Goal: Task Accomplishment & Management: Complete application form

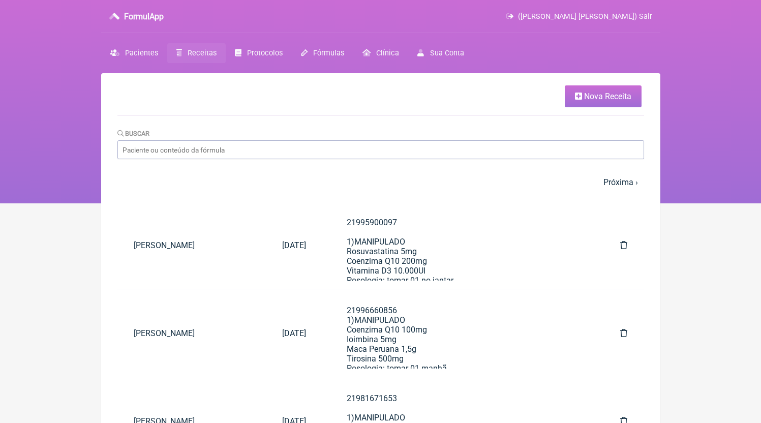
click at [599, 100] on span "Nova Receita" at bounding box center [607, 97] width 47 height 10
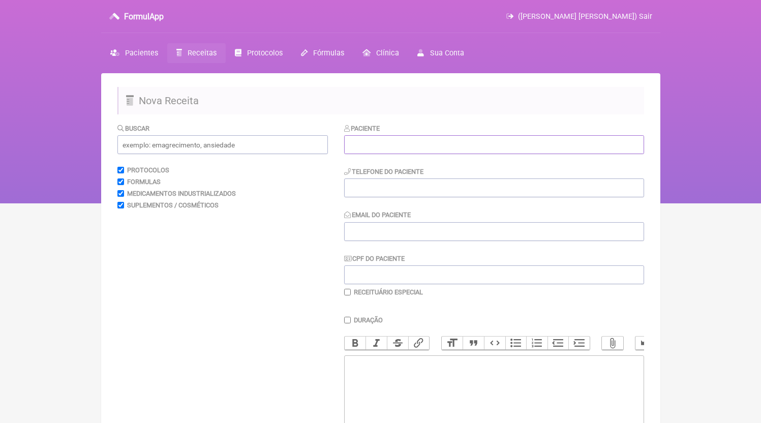
click at [375, 145] on input "text" at bounding box center [494, 144] width 300 height 19
paste input "[PERSON_NAME]"
type input "[PERSON_NAME]"
click at [395, 192] on input "tel" at bounding box center [494, 187] width 300 height 19
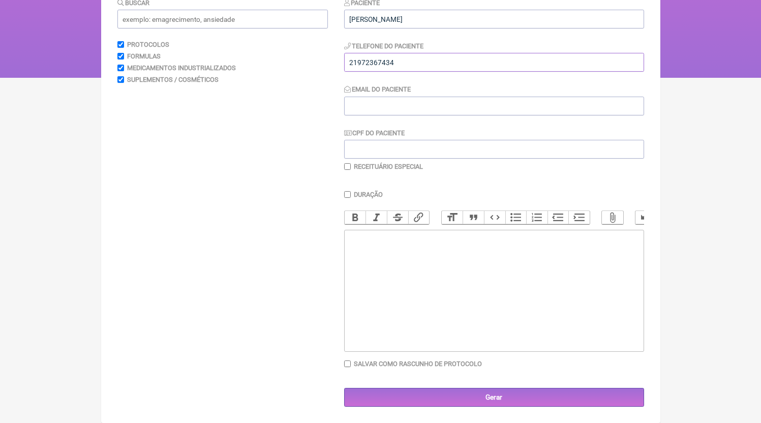
type input "21972367434"
click at [410, 291] on trix-editor at bounding box center [494, 291] width 300 height 122
paste trix-editor "<div>21972367434</div>"
type trix-editor "<div>21972367434</div>"
click at [410, 100] on input "Email do Paciente" at bounding box center [494, 106] width 300 height 19
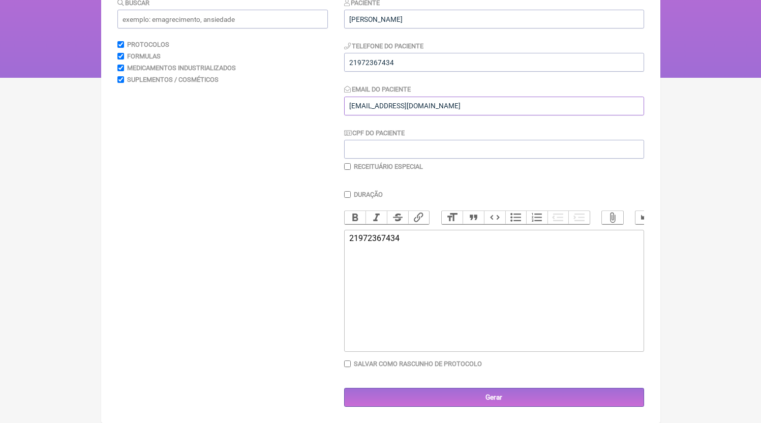
scroll to position [124, 0]
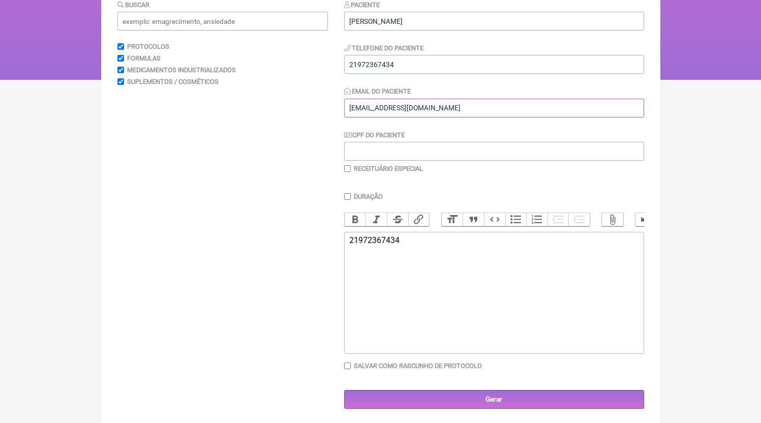
type input "[EMAIL_ADDRESS][DOMAIN_NAME]"
click at [255, 26] on input "text" at bounding box center [222, 21] width 210 height 19
click at [450, 334] on trix-editor "21972367434" at bounding box center [494, 293] width 300 height 122
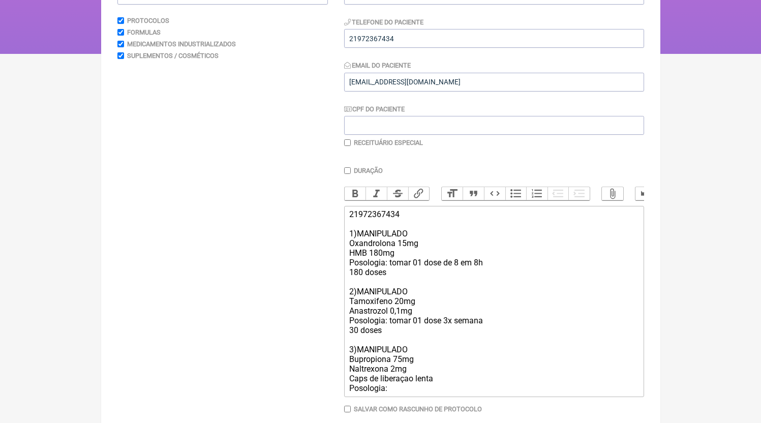
scroll to position [205, 0]
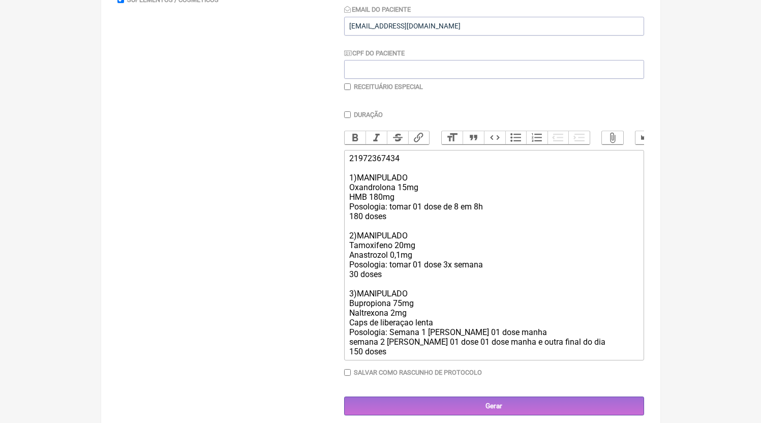
type trix-editor "<div>21972367434<br><br>1)MANIPULADO<br>Oxandrolona 15mg<br>HMB 180mg<br>Posolo…"
click at [411, 90] on label "Receituário Especial" at bounding box center [388, 87] width 69 height 8
checkbox input "true"
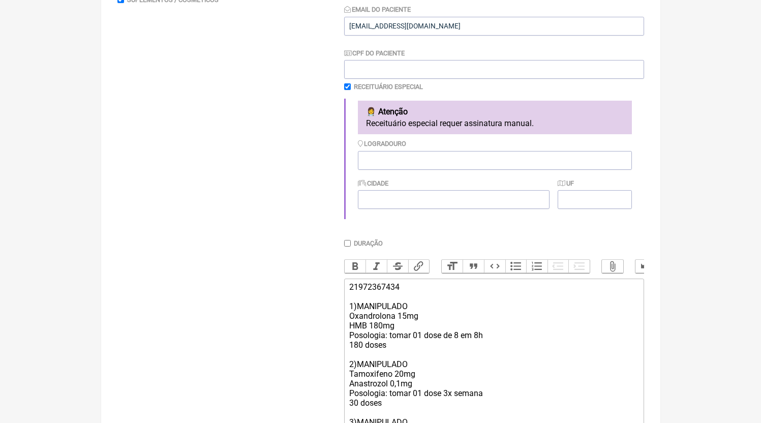
scroll to position [355, 0]
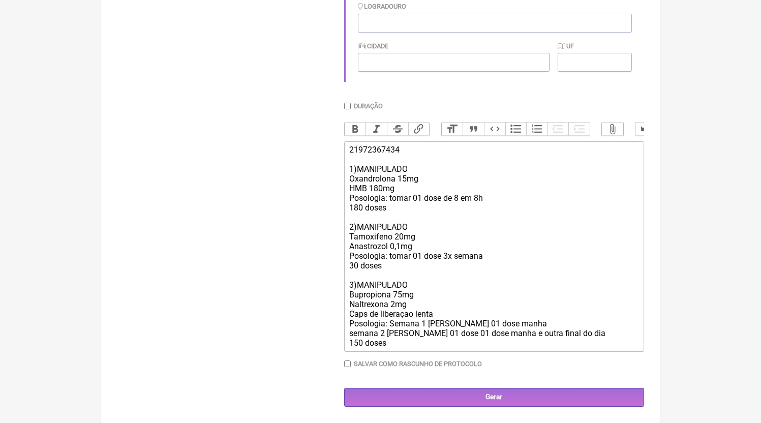
click at [428, 349] on trix-editor "21972367434 1)MANIPULADO Oxandrolona 15mg HMB 180mg Posologia: tomar 01 dose de…" at bounding box center [494, 246] width 300 height 210
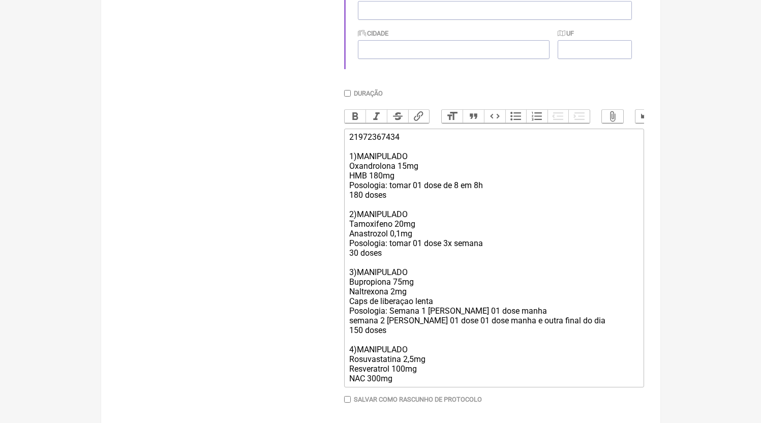
type trix-editor "<div>21972367434<br><br>1)MANIPULADO<br>Oxandrolona 15mg<br>HMB 180mg<br>Posolo…"
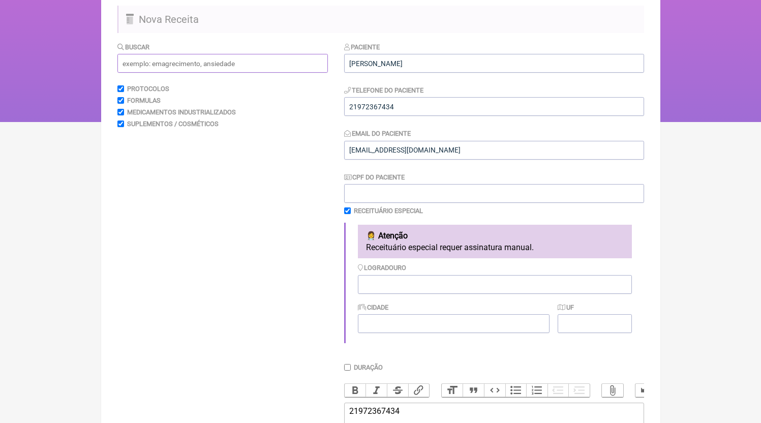
click at [203, 61] on input "text" at bounding box center [222, 63] width 210 height 19
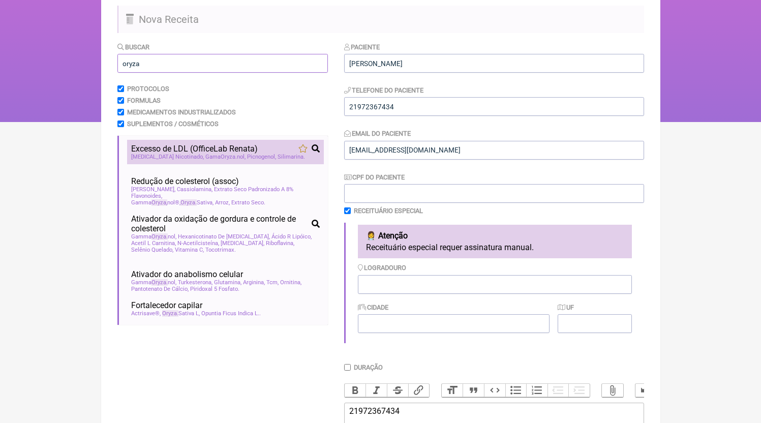
type input "oryza"
click at [170, 154] on span "Excesso de LDL (OfficeLab Renata)" at bounding box center [194, 149] width 127 height 10
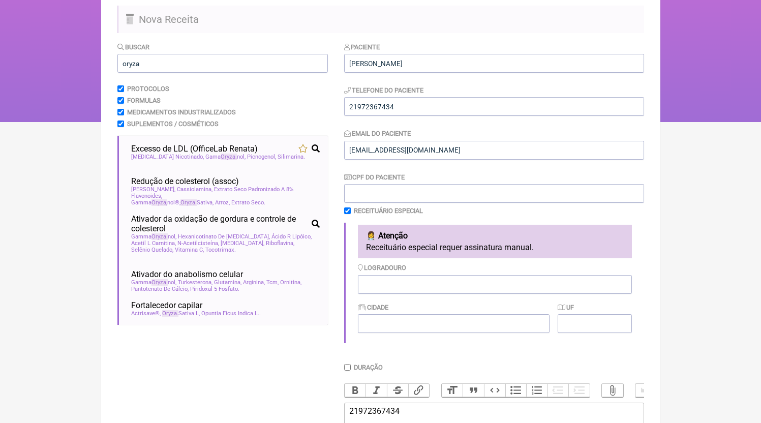
scroll to position [451, 0]
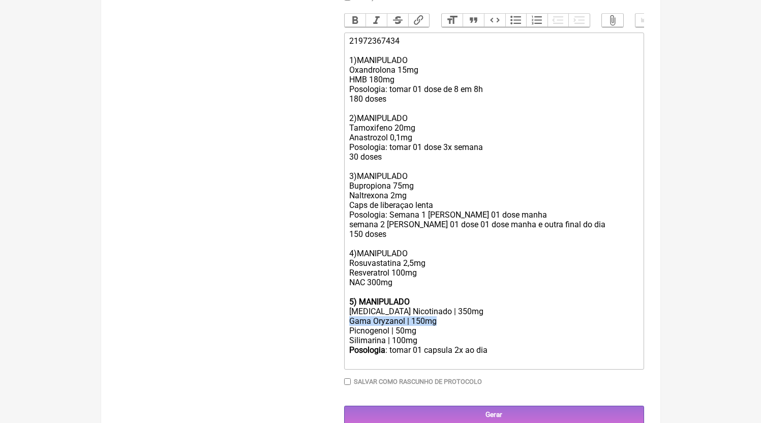
drag, startPoint x: 475, startPoint y: 334, endPoint x: 313, endPoint y: 333, distance: 162.7
click at [313, 333] on form "Buscar oryza Protocolos Formulas Medicamentos Industrializados Suplementos / Co…" at bounding box center [380, 48] width 527 height 753
click at [368, 297] on div "21972367434 1)MANIPULADO Oxandrolona 15mg HMB 180mg Posologia: [PERSON_NAME] 01…" at bounding box center [493, 166] width 289 height 261
paste trix-editor "Gama Oryzanol | 150mg"
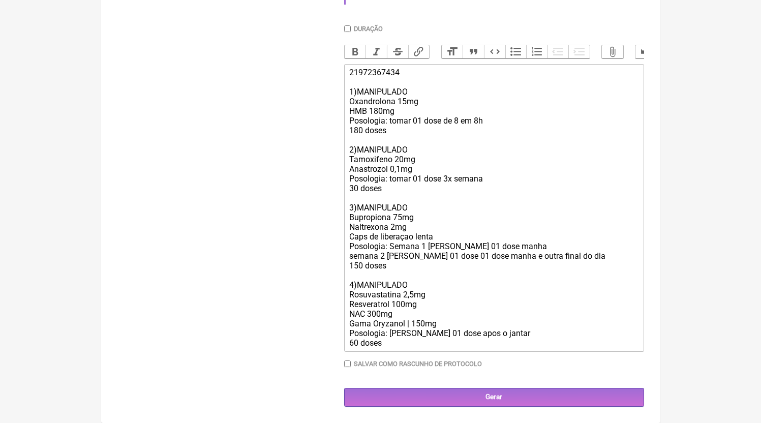
scroll to position [433, 0]
type trix-editor "<div>21972367434<br><br>1)MANIPULADO<br>Oxandrolona 15mg<br>HMB 180mg<br>Posolo…"
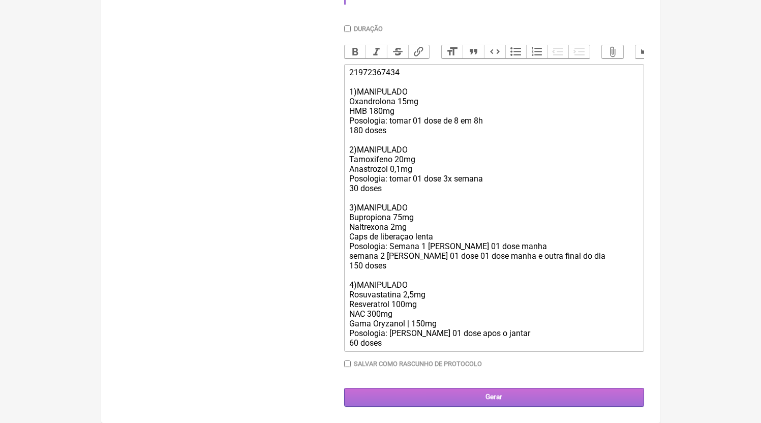
click at [465, 389] on input "Gerar" at bounding box center [494, 397] width 300 height 19
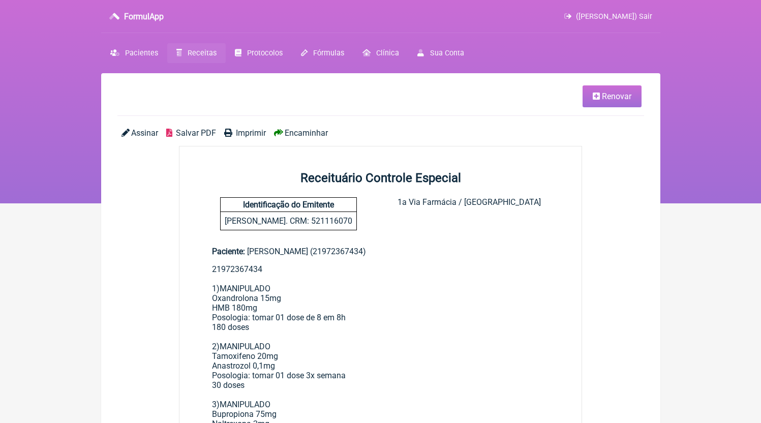
click at [196, 133] on span "Salvar PDF" at bounding box center [196, 133] width 40 height 10
click at [202, 59] on link "Receitas" at bounding box center [196, 53] width 58 height 20
